Goal: Entertainment & Leisure: Consume media (video, audio)

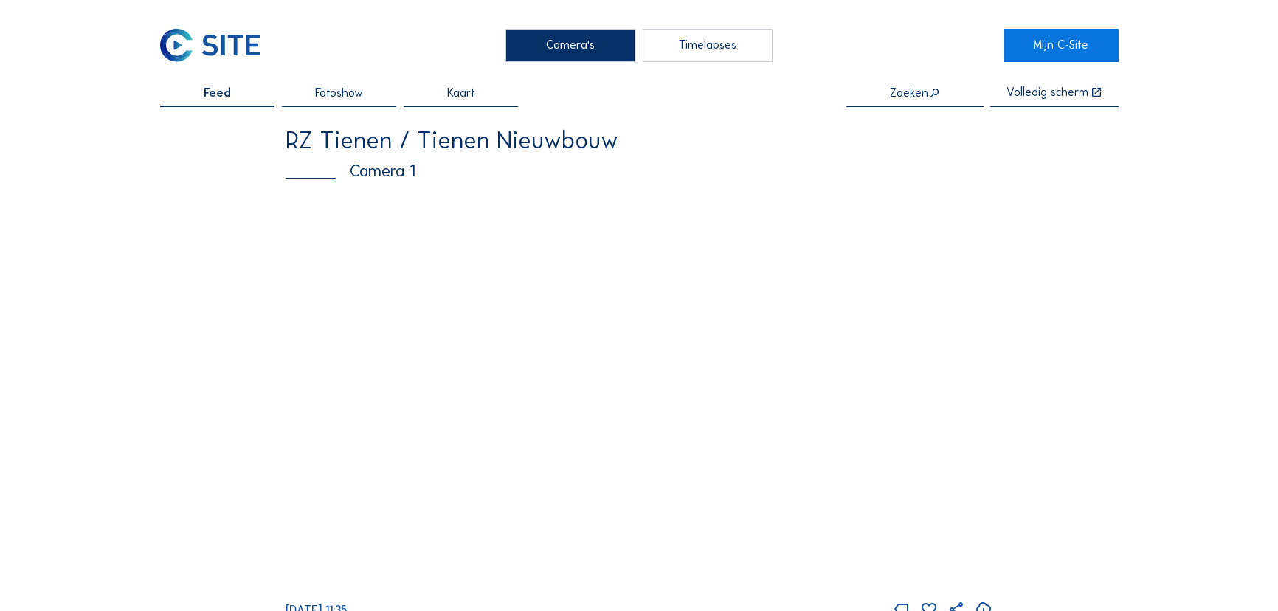
scroll to position [66, 0]
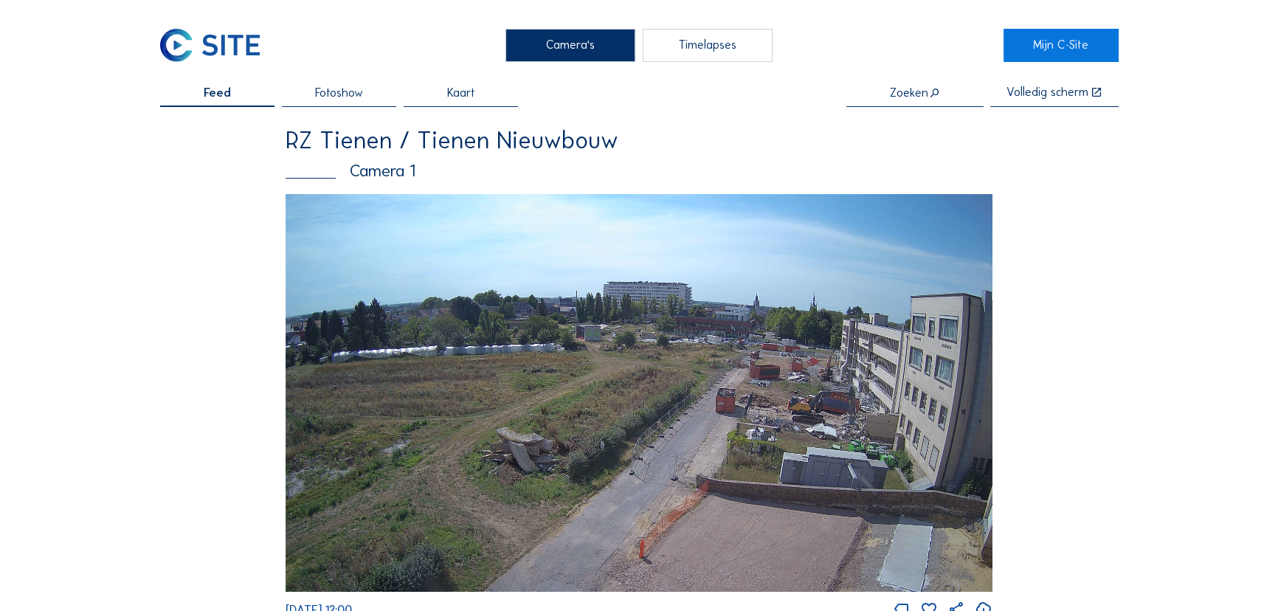
click at [782, 346] on img at bounding box center [639, 393] width 707 height 398
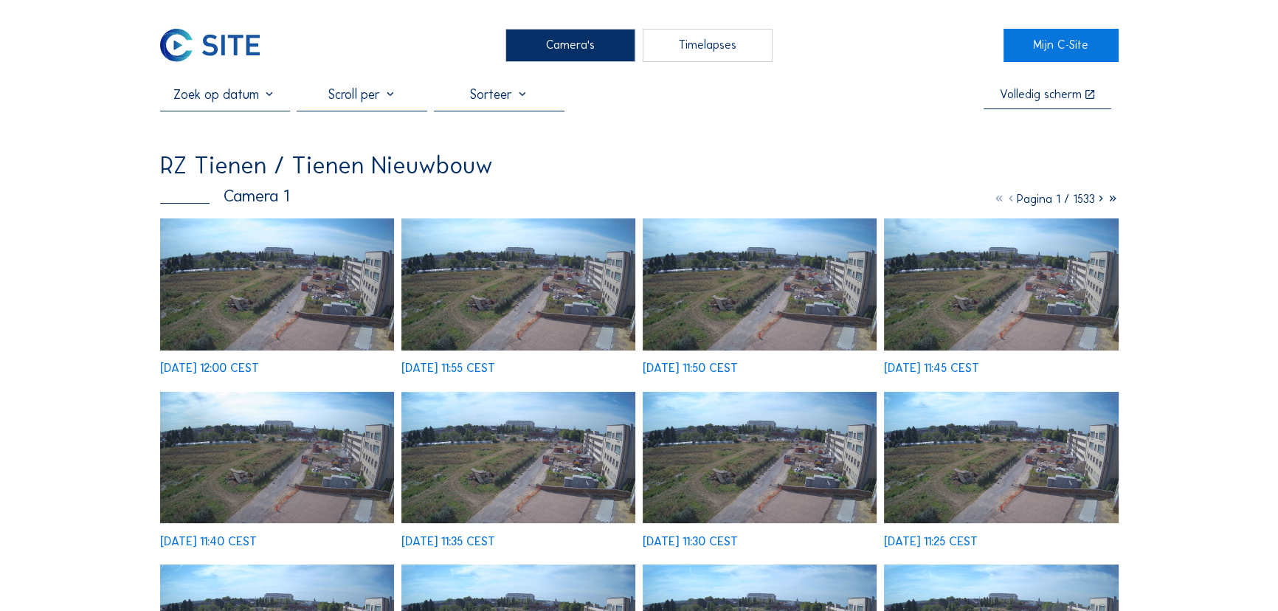
click at [381, 266] on img at bounding box center [277, 284] width 235 height 132
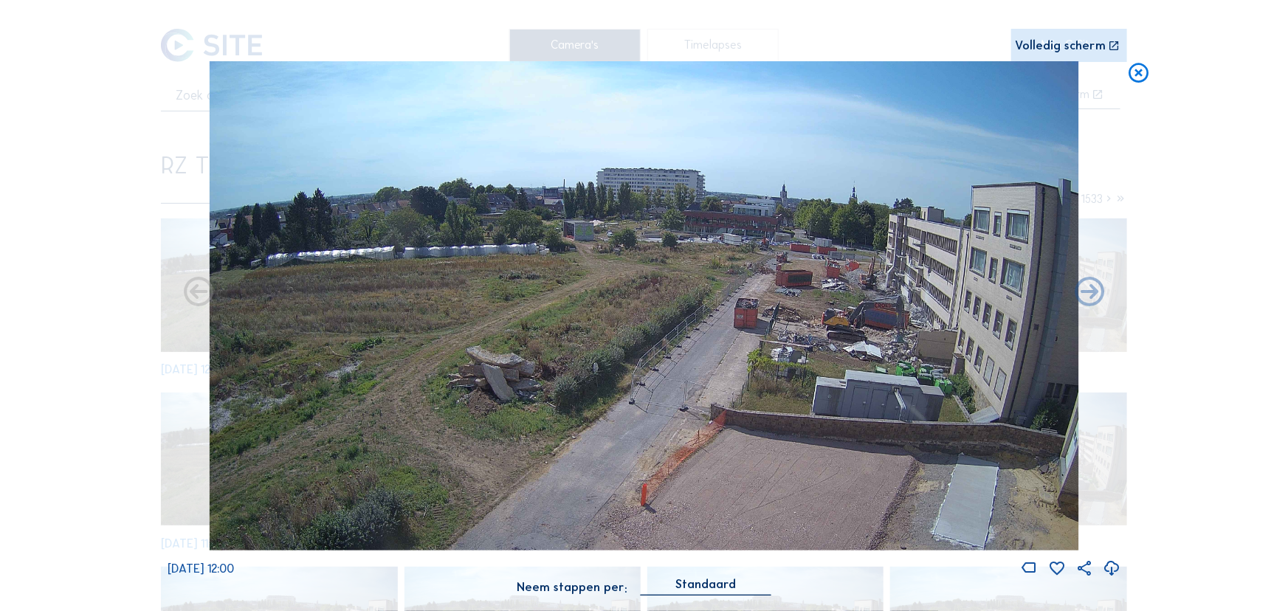
click at [1091, 49] on div "Volledig scherm" at bounding box center [1060, 46] width 91 height 13
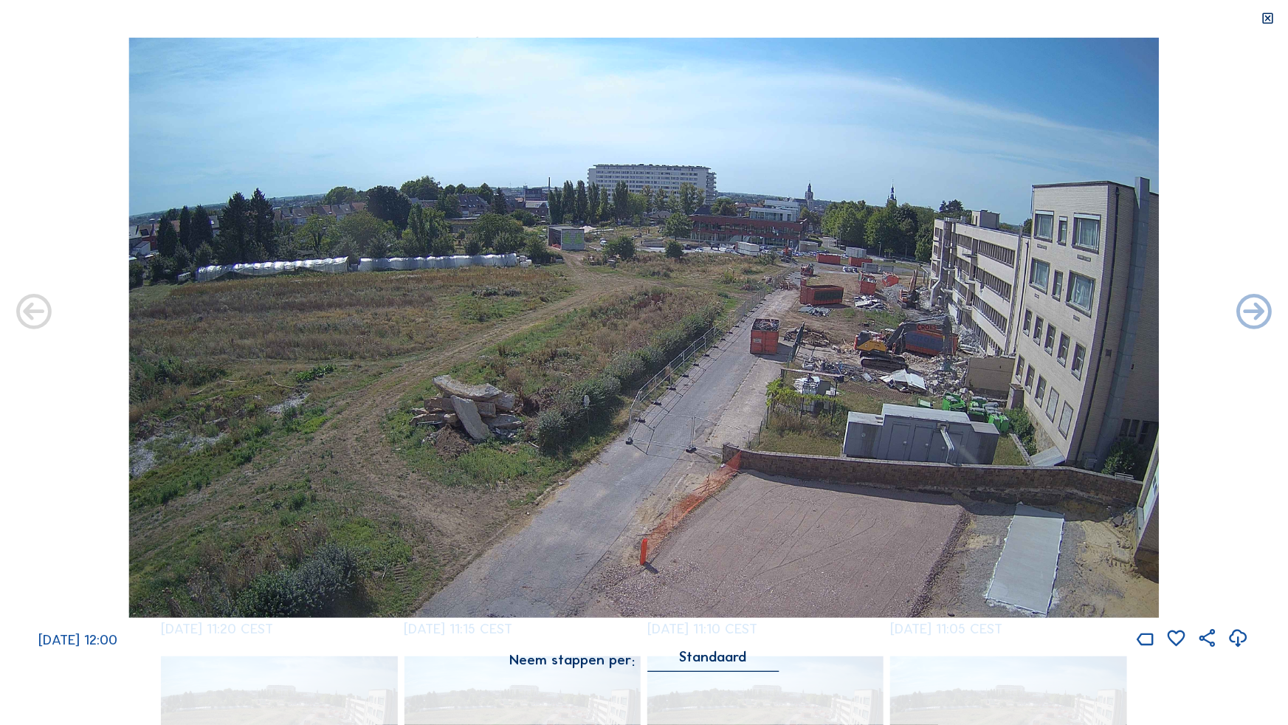
click at [967, 328] on img at bounding box center [643, 328] width 1031 height 580
click at [1267, 15] on icon at bounding box center [1268, 18] width 14 height 15
